Goal: Information Seeking & Learning: Learn about a topic

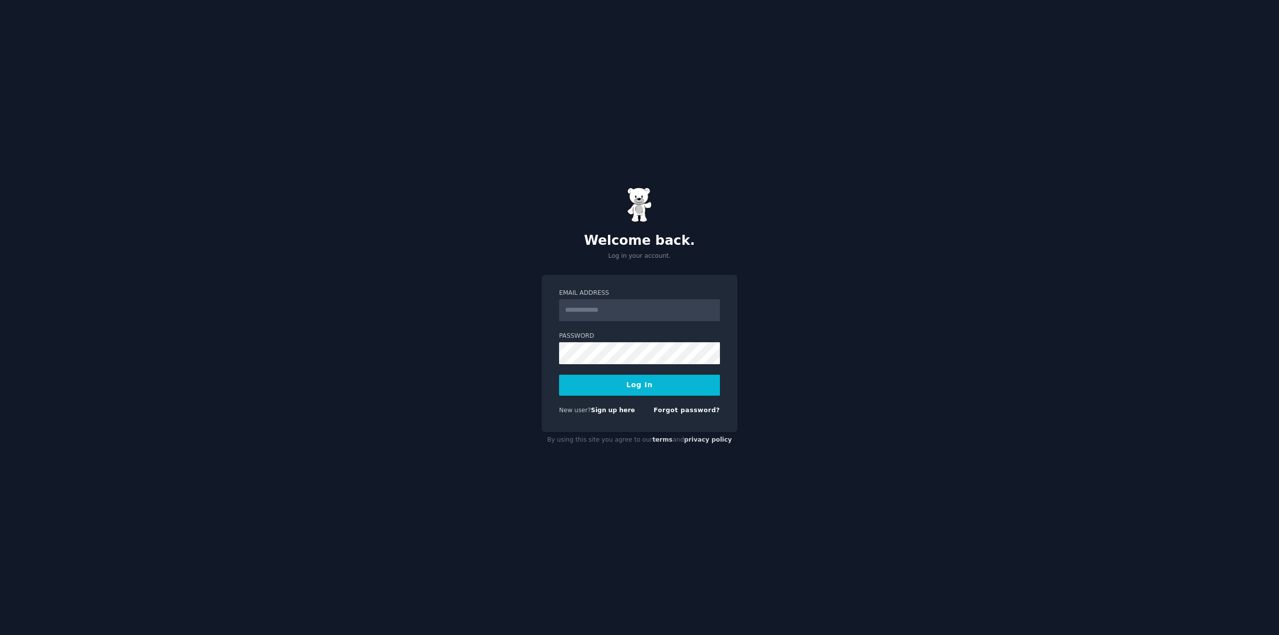
type input "**********"
click at [661, 386] on button "Log In" at bounding box center [639, 385] width 161 height 21
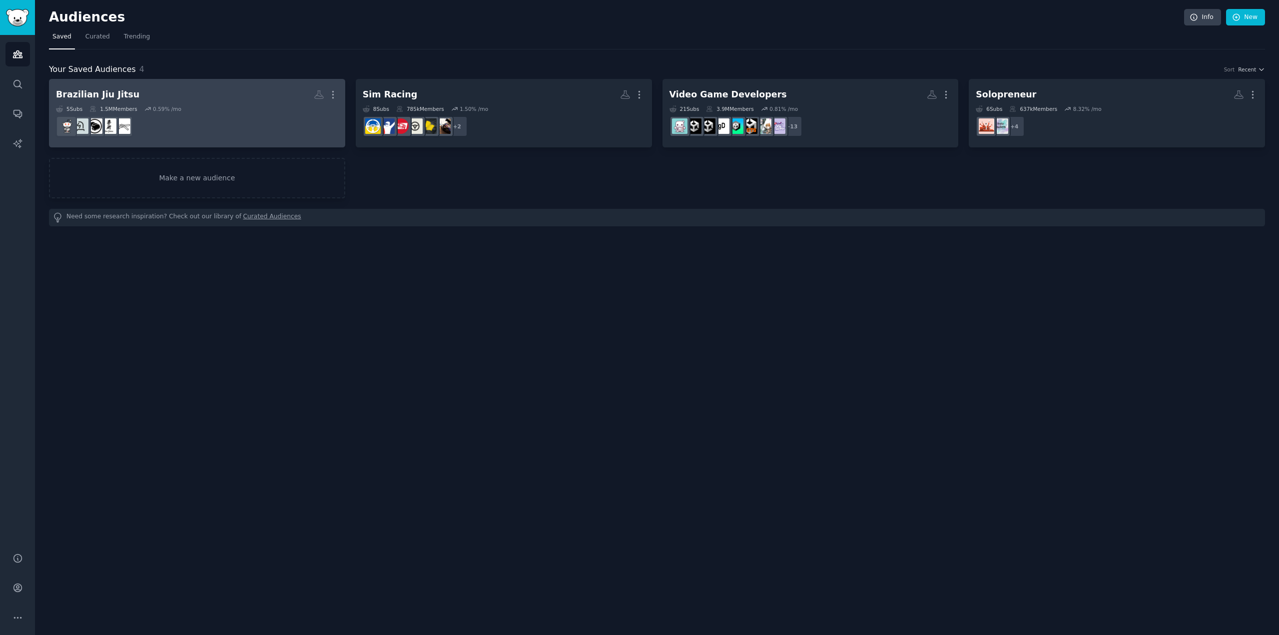
click at [246, 93] on h2 "Brazilian Jiu Jitsu More" at bounding box center [197, 94] width 282 height 17
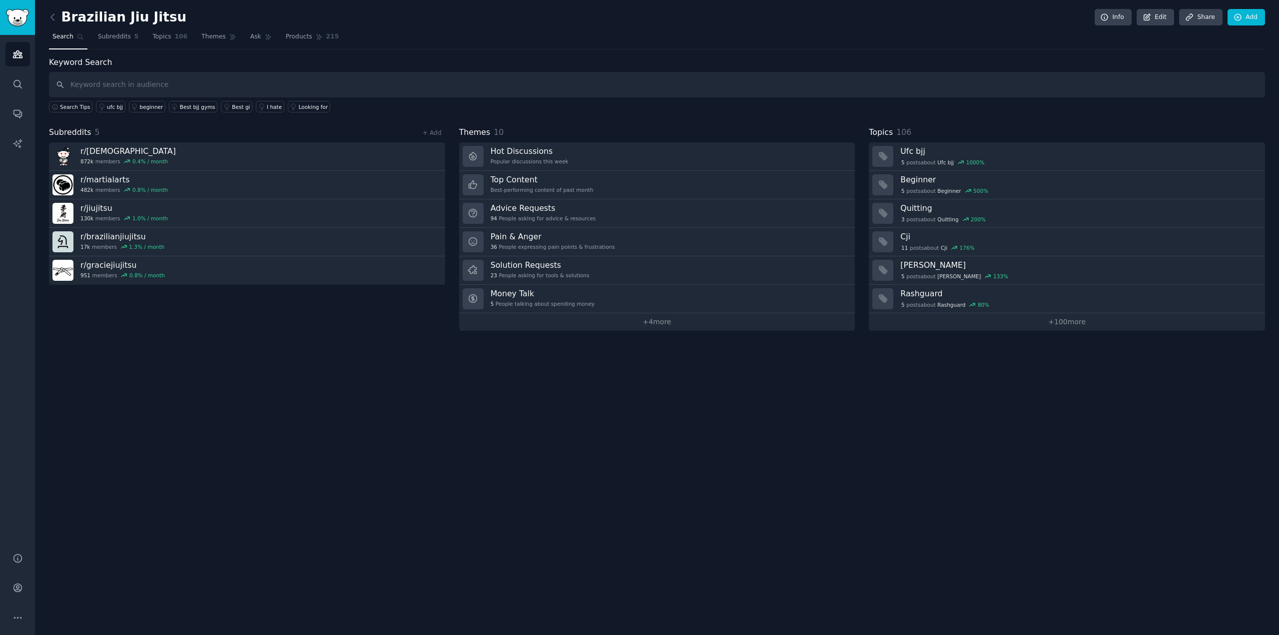
drag, startPoint x: 1000, startPoint y: 135, endPoint x: 961, endPoint y: 132, distance: 39.6
drag, startPoint x: 961, startPoint y: 132, endPoint x: 936, endPoint y: 131, distance: 24.5
drag, startPoint x: 936, startPoint y: 131, endPoint x: 816, endPoint y: 127, distance: 120.4
drag, startPoint x: 816, startPoint y: 127, endPoint x: 664, endPoint y: 124, distance: 151.9
drag, startPoint x: 664, startPoint y: 124, endPoint x: 503, endPoint y: 115, distance: 160.6
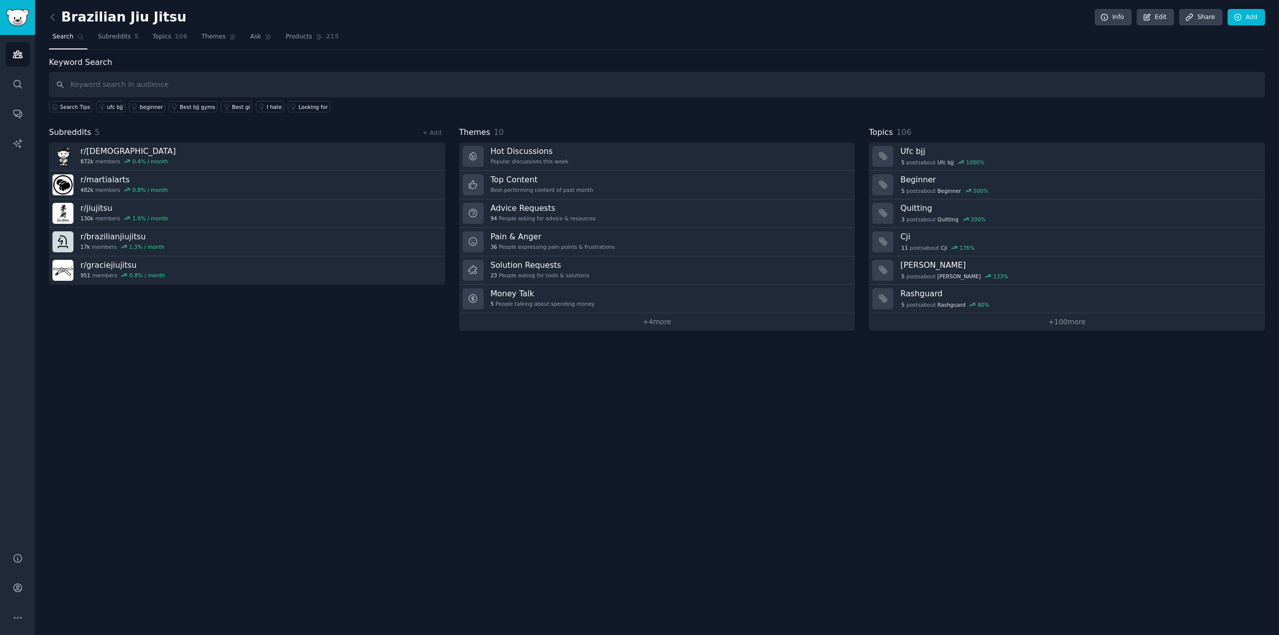
drag, startPoint x: 503, startPoint y: 115, endPoint x: 463, endPoint y: 109, distance: 40.9
drag, startPoint x: 463, startPoint y: 109, endPoint x: 944, endPoint y: 132, distance: 481.6
drag, startPoint x: 944, startPoint y: 132, endPoint x: 921, endPoint y: 132, distance: 23.0
drag, startPoint x: 921, startPoint y: 132, endPoint x: 750, endPoint y: 128, distance: 170.9
drag, startPoint x: 750, startPoint y: 128, endPoint x: 517, endPoint y: 116, distance: 233.6
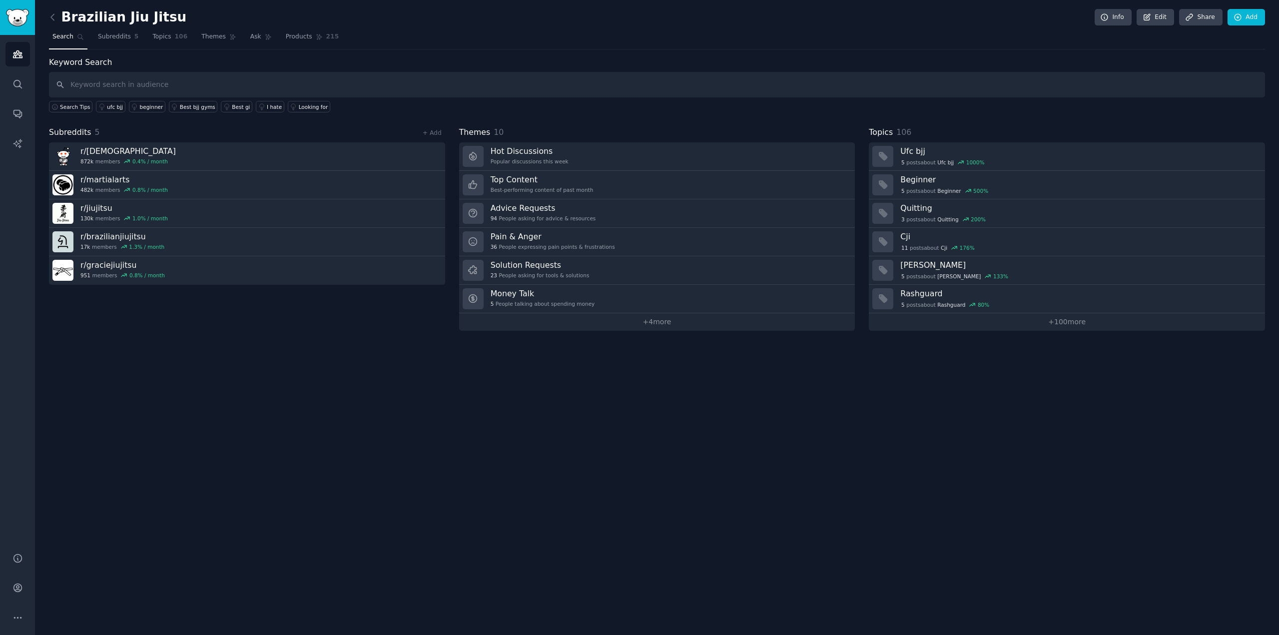
drag, startPoint x: 517, startPoint y: 116, endPoint x: 383, endPoint y: 114, distance: 134.4
drag, startPoint x: 383, startPoint y: 114, endPoint x: 370, endPoint y: 112, distance: 13.1
drag, startPoint x: 370, startPoint y: 112, endPoint x: 711, endPoint y: 124, distance: 341.3
click at [711, 124] on div "Keyword Search Search Tips ufc bjj beginner Best bjj gyms Best gi I hate Lookin…" at bounding box center [657, 193] width 1216 height 274
drag, startPoint x: 693, startPoint y: 121, endPoint x: 680, endPoint y: 118, distance: 13.3
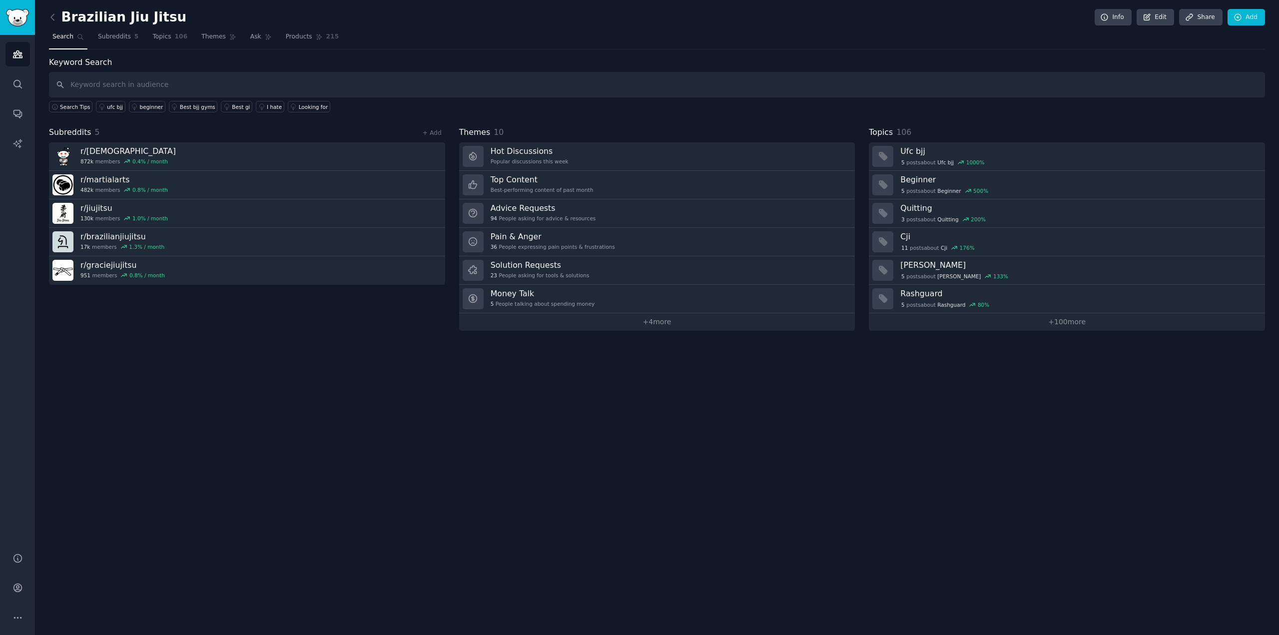
drag, startPoint x: 680, startPoint y: 118, endPoint x: 667, endPoint y: 117, distance: 13.0
drag, startPoint x: 667, startPoint y: 117, endPoint x: 660, endPoint y: 118, distance: 7.0
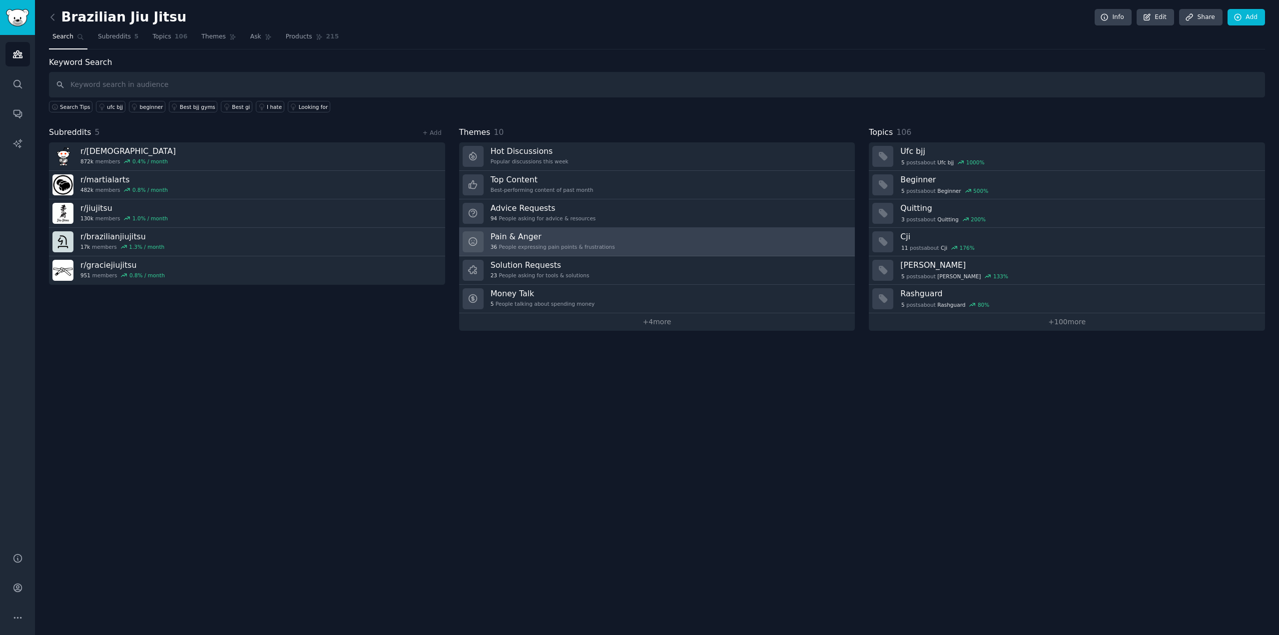
click at [646, 249] on link "Pain & Anger 36 People expressing pain points & frustrations" at bounding box center [657, 242] width 396 height 28
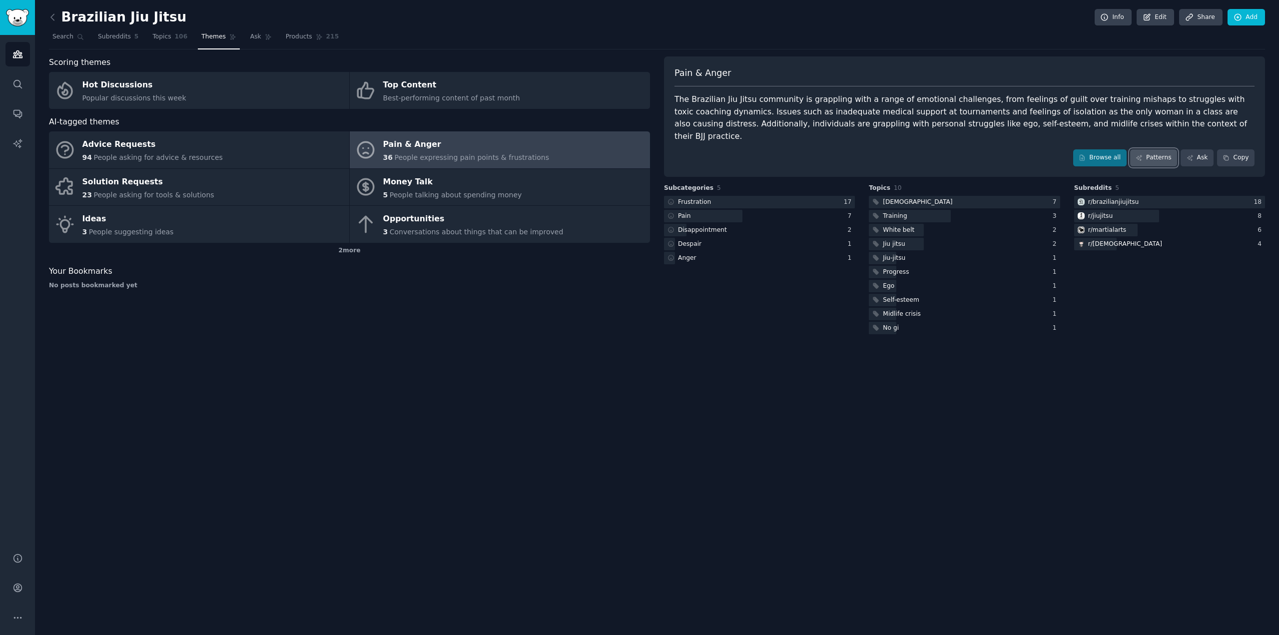
click at [1162, 149] on link "Patterns" at bounding box center [1153, 157] width 47 height 17
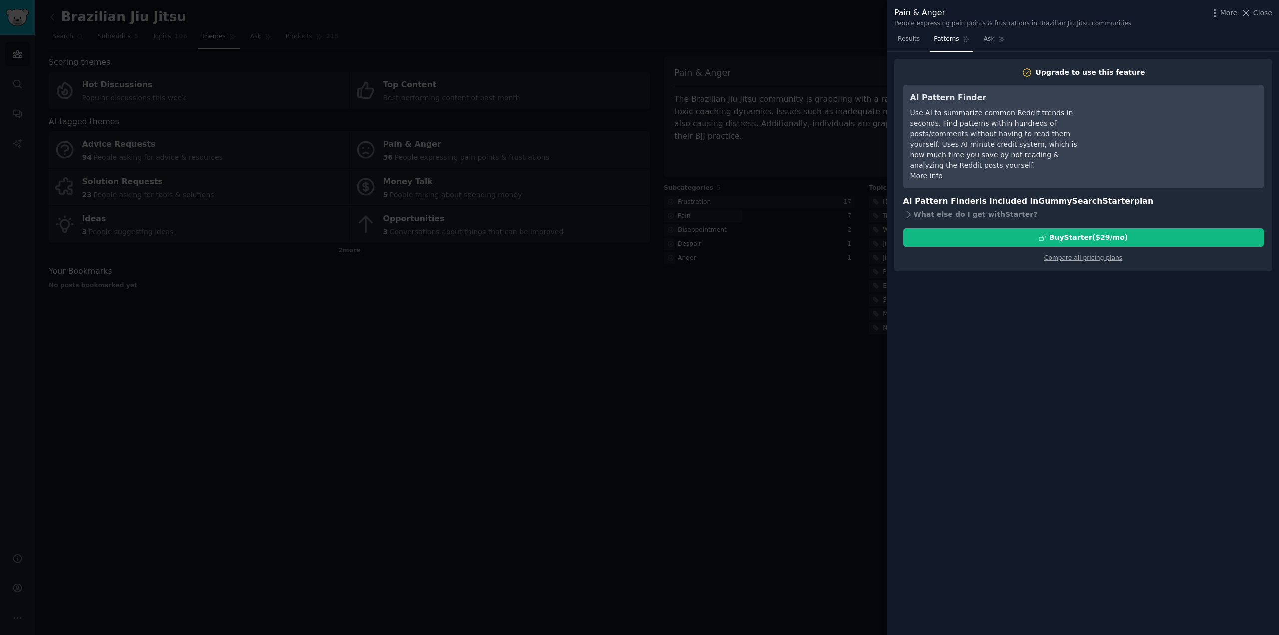
click at [743, 127] on div at bounding box center [639, 317] width 1279 height 635
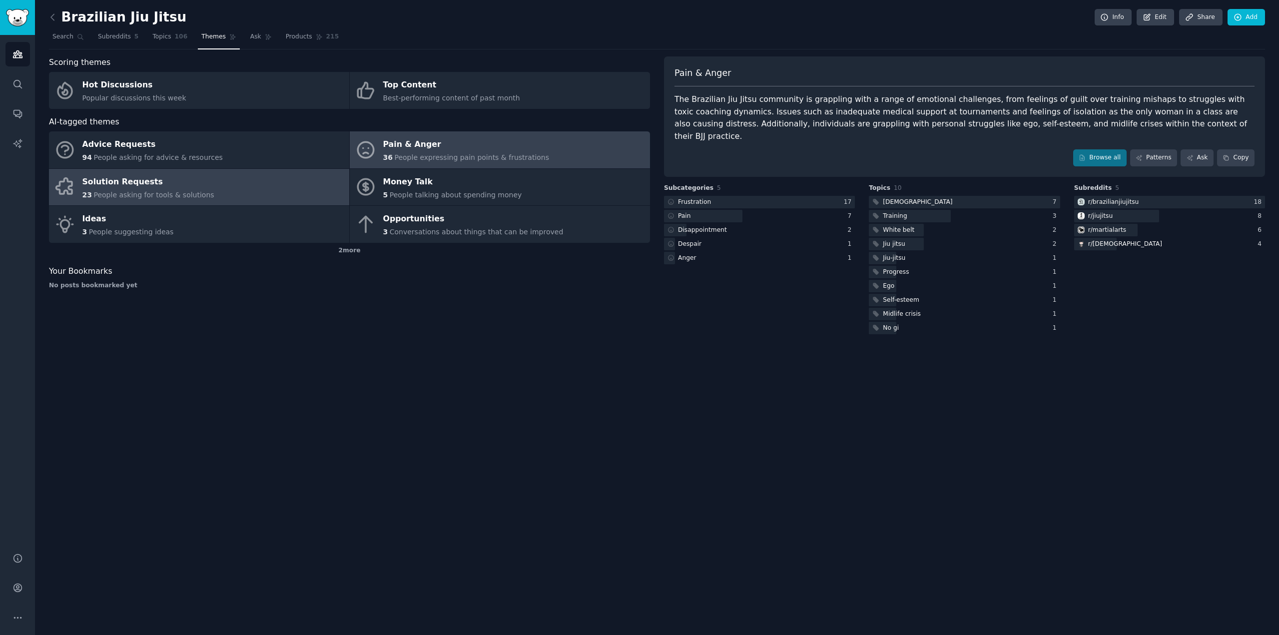
click at [196, 196] on span "People asking for tools & solutions" at bounding box center [153, 195] width 120 height 8
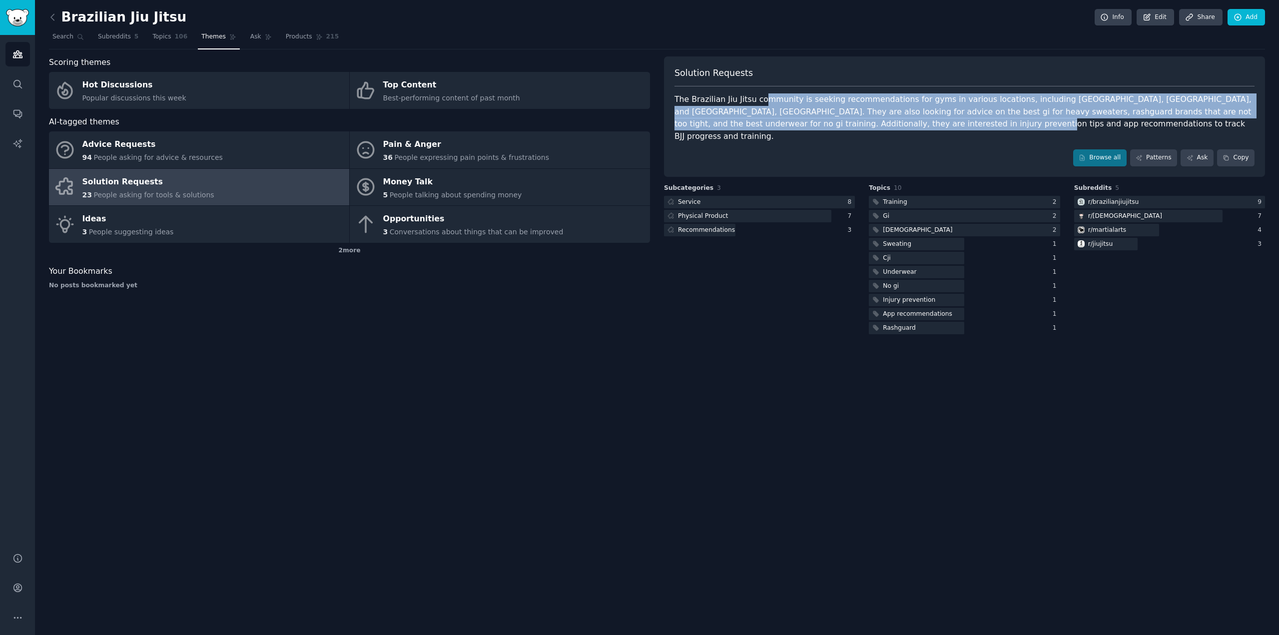
drag, startPoint x: 756, startPoint y: 97, endPoint x: 900, endPoint y: 123, distance: 146.1
click at [899, 123] on div "The Brazilian Jiu Jitsu community is seeking recommendations for gyms in variou…" at bounding box center [964, 117] width 580 height 49
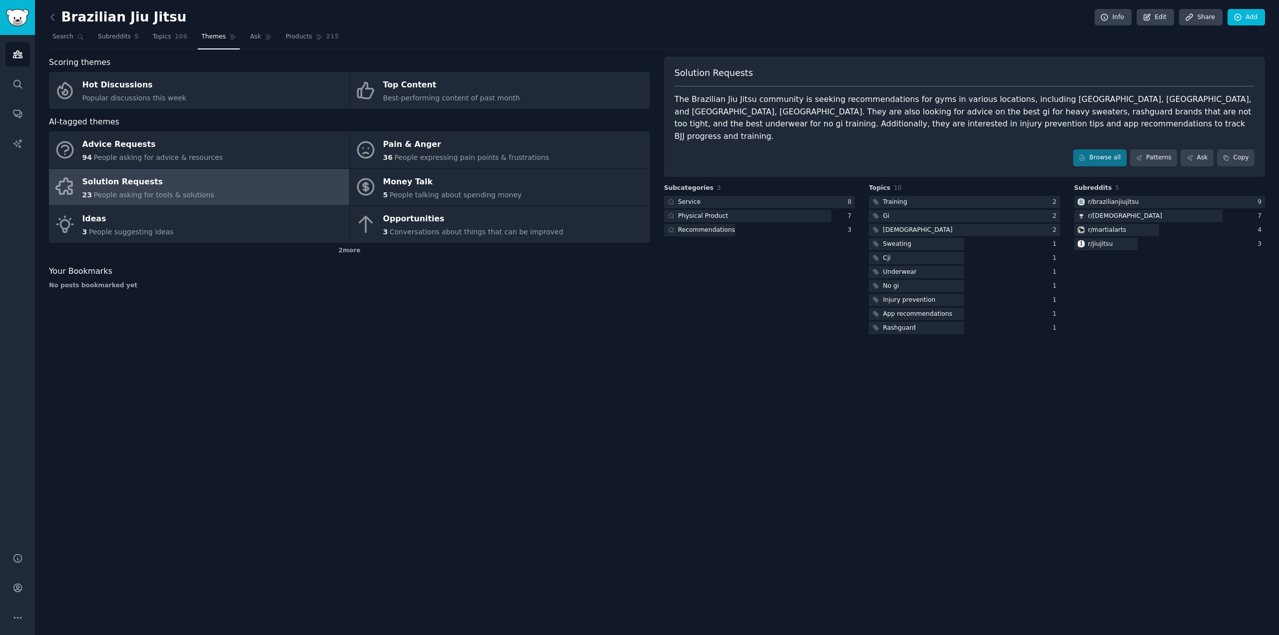
click at [900, 123] on div "The Brazilian Jiu Jitsu community is seeking recommendations for gyms in variou…" at bounding box center [964, 117] width 580 height 49
drag, startPoint x: 946, startPoint y: 87, endPoint x: 881, endPoint y: 88, distance: 64.9
drag, startPoint x: 881, startPoint y: 88, endPoint x: 838, endPoint y: 85, distance: 43.5
drag, startPoint x: 838, startPoint y: 85, endPoint x: 1212, endPoint y: 103, distance: 374.5
drag, startPoint x: 1212, startPoint y: 103, endPoint x: 1246, endPoint y: 94, distance: 35.0
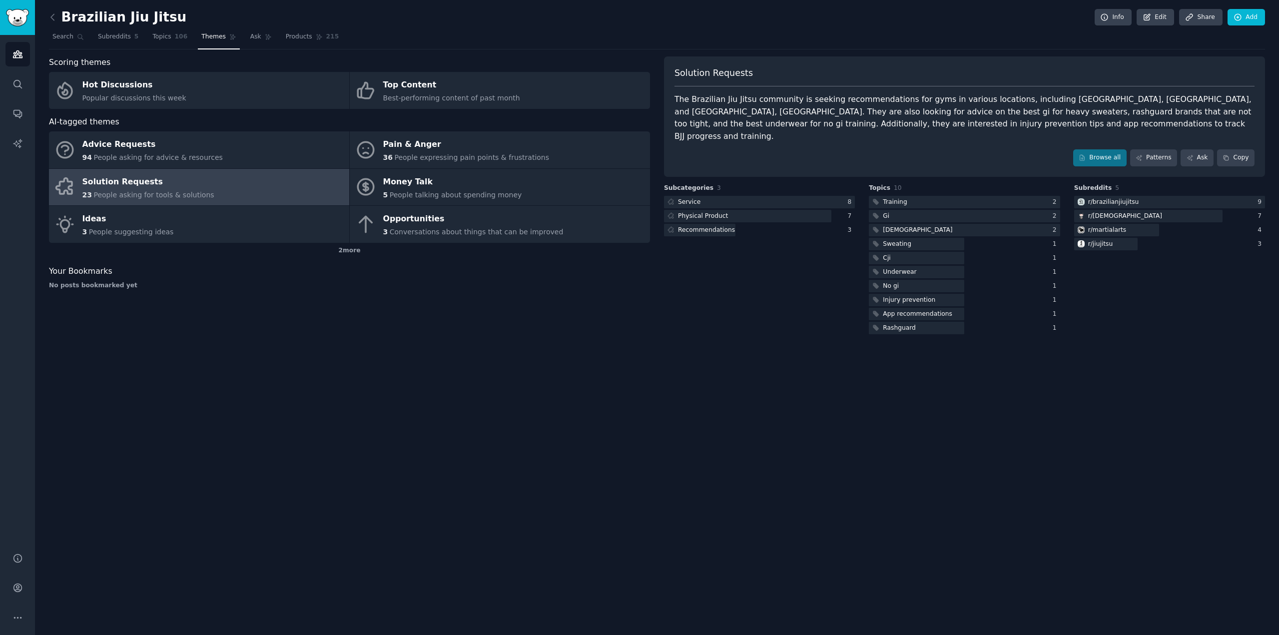
drag, startPoint x: 1246, startPoint y: 94, endPoint x: 1251, endPoint y: 91, distance: 6.3
drag, startPoint x: 1257, startPoint y: 89, endPoint x: 671, endPoint y: 94, distance: 585.9
click at [669, 87] on div "Solution Requests The Brazilian Jiu Jitsu community is seeking recommendations …" at bounding box center [964, 116] width 601 height 120
